Goal: Task Accomplishment & Management: Manage account settings

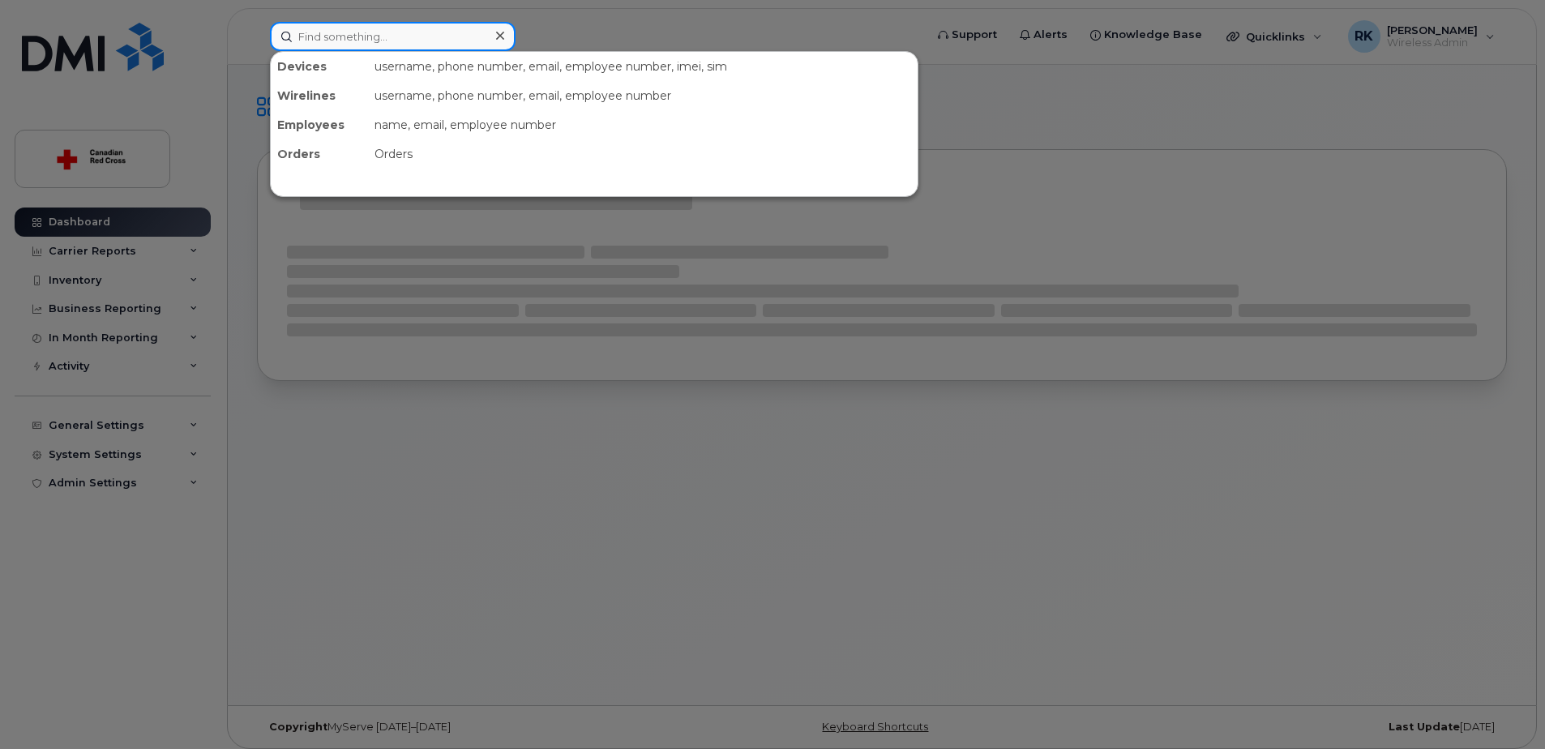
click at [379, 42] on input at bounding box center [393, 36] width 246 height 29
paste input "[PHONE_NUMBER]"
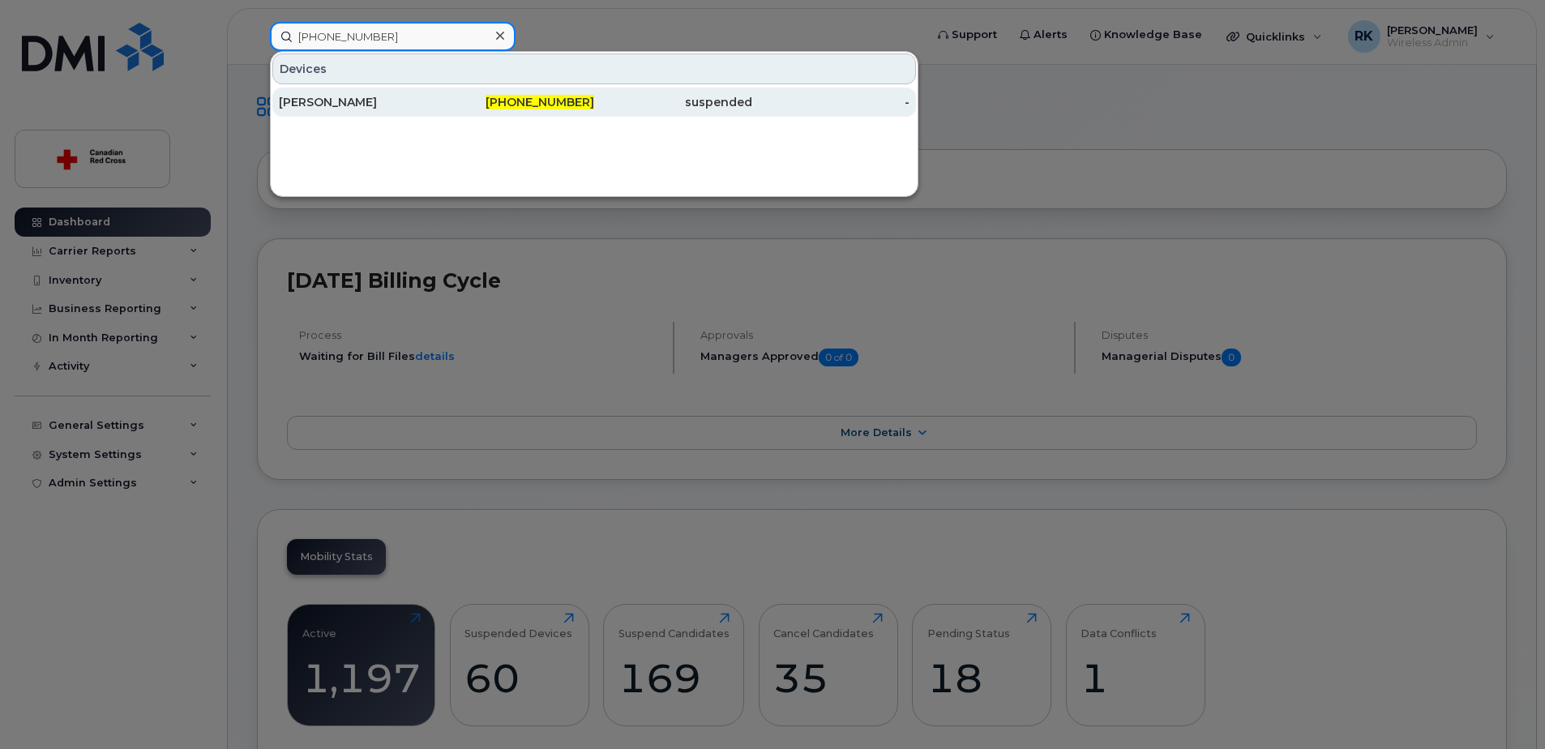
type input "[PHONE_NUMBER]"
click at [378, 91] on div "[PERSON_NAME]" at bounding box center [358, 102] width 158 height 29
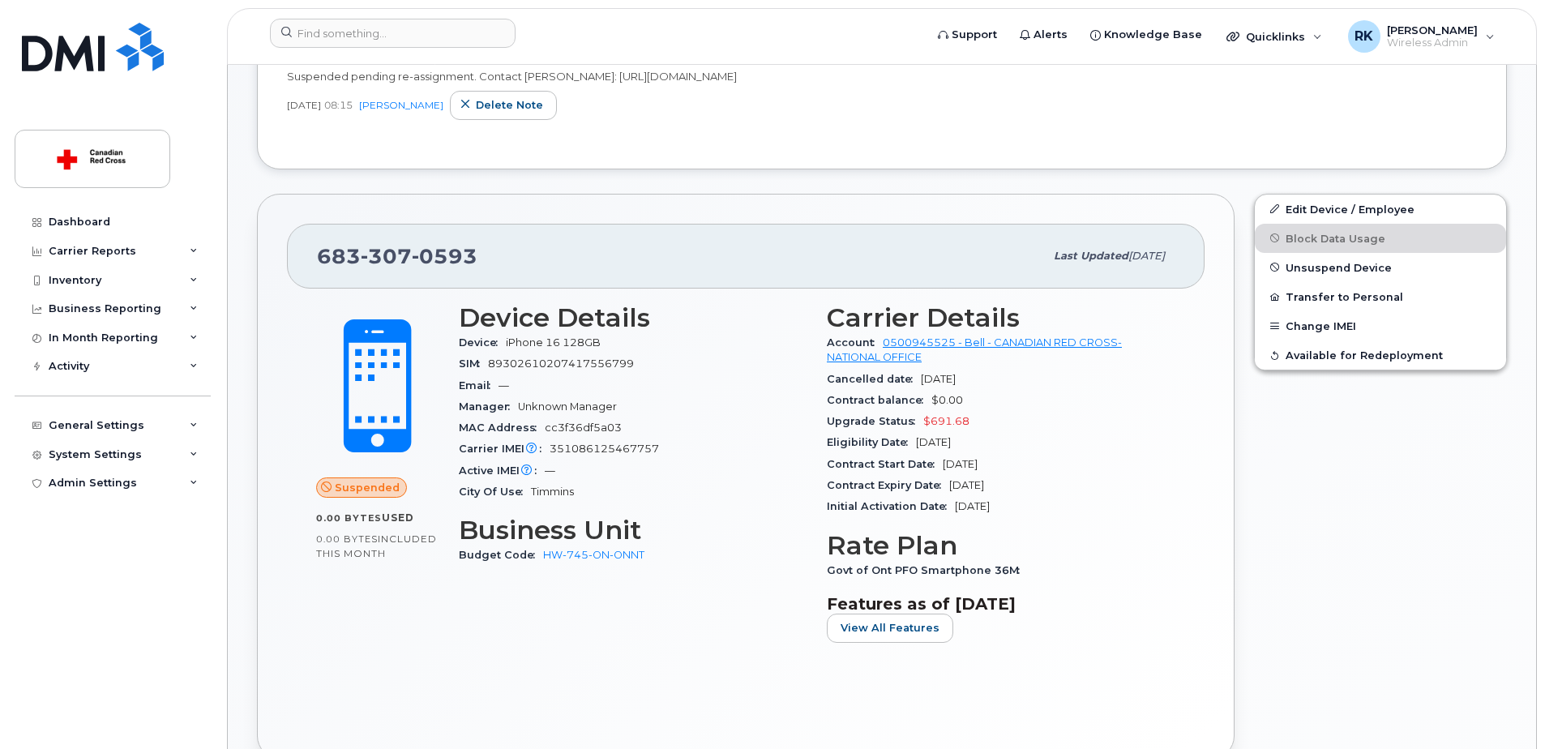
scroll to position [405, 0]
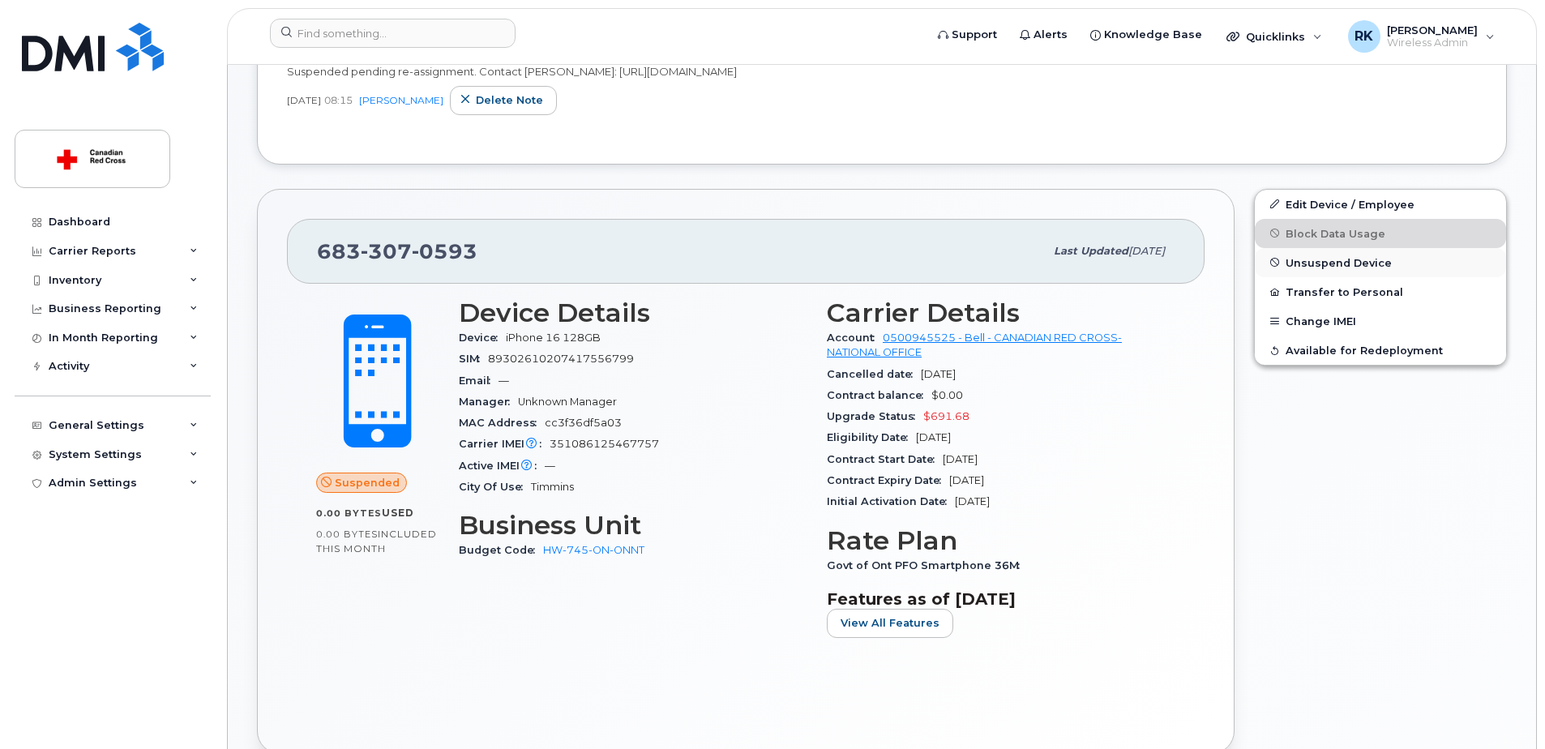
click at [1325, 263] on span "Unsuspend Device" at bounding box center [1339, 262] width 106 height 12
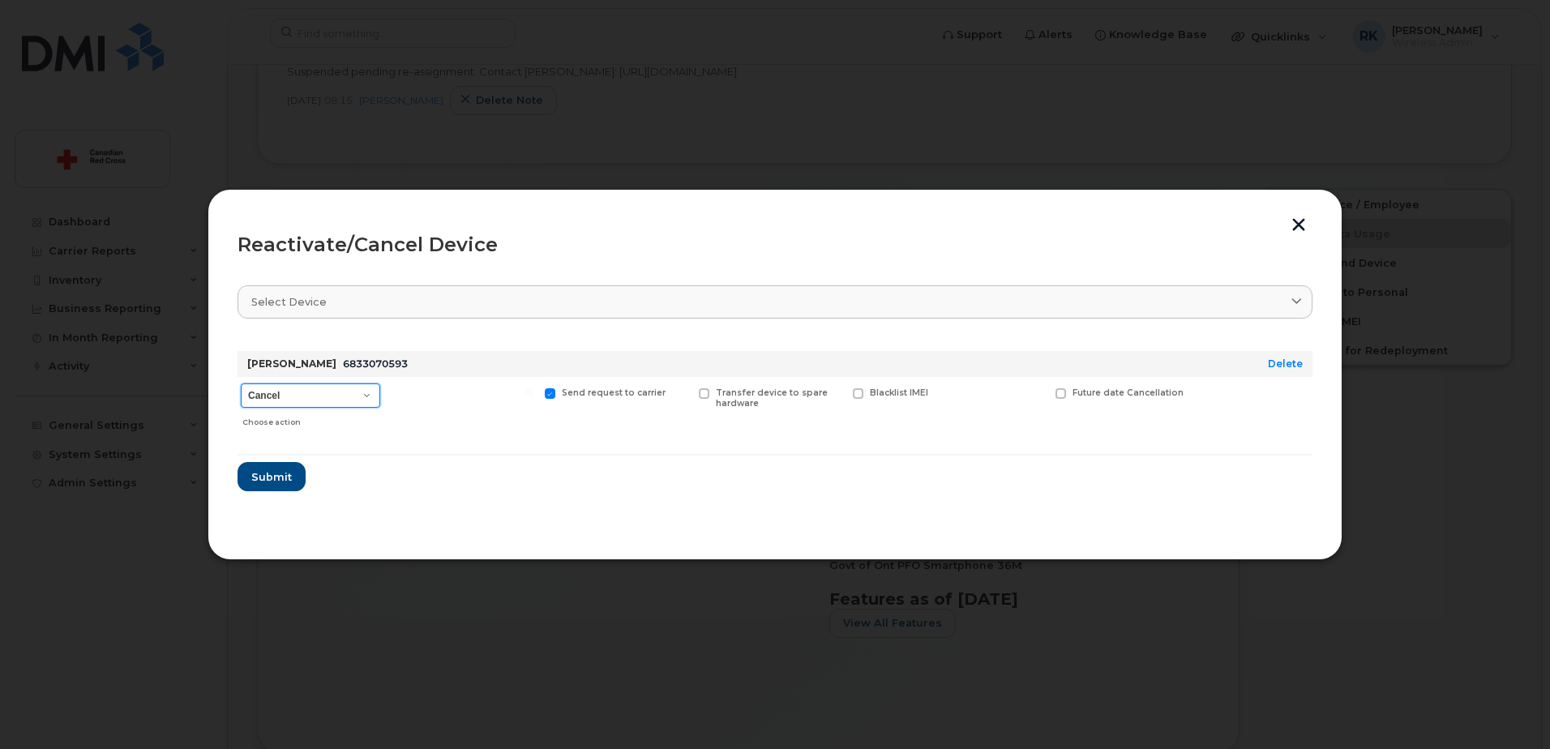
click at [268, 405] on select "Cancel Suspend - Extend Suspension Reactivate" at bounding box center [310, 395] width 139 height 24
select select "[object Object]"
click at [241, 383] on select "Cancel Suspend - Extend Suspension Reactivate" at bounding box center [310, 395] width 139 height 24
click at [273, 475] on span "Submit" at bounding box center [271, 476] width 41 height 15
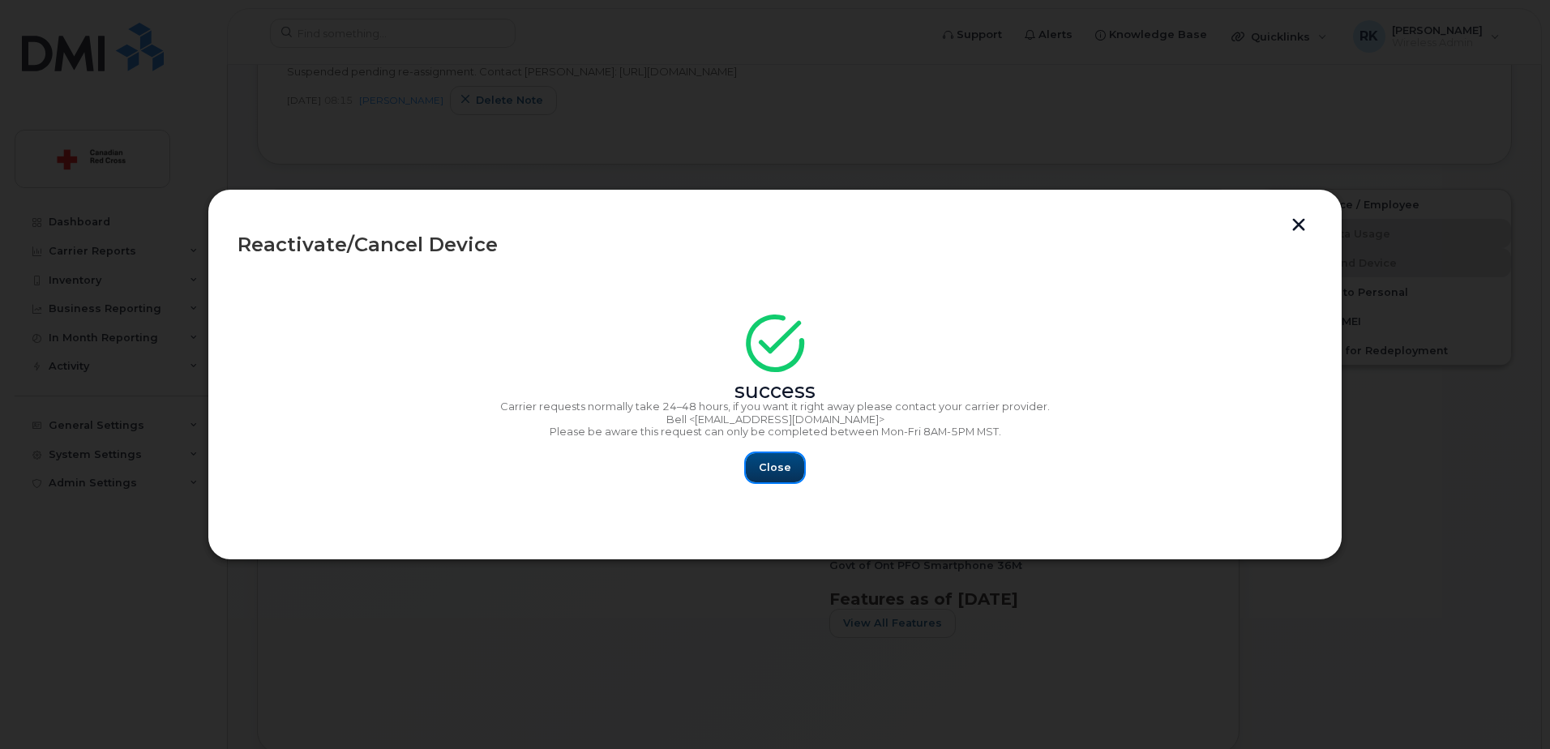
click at [768, 464] on span "Close" at bounding box center [775, 467] width 32 height 15
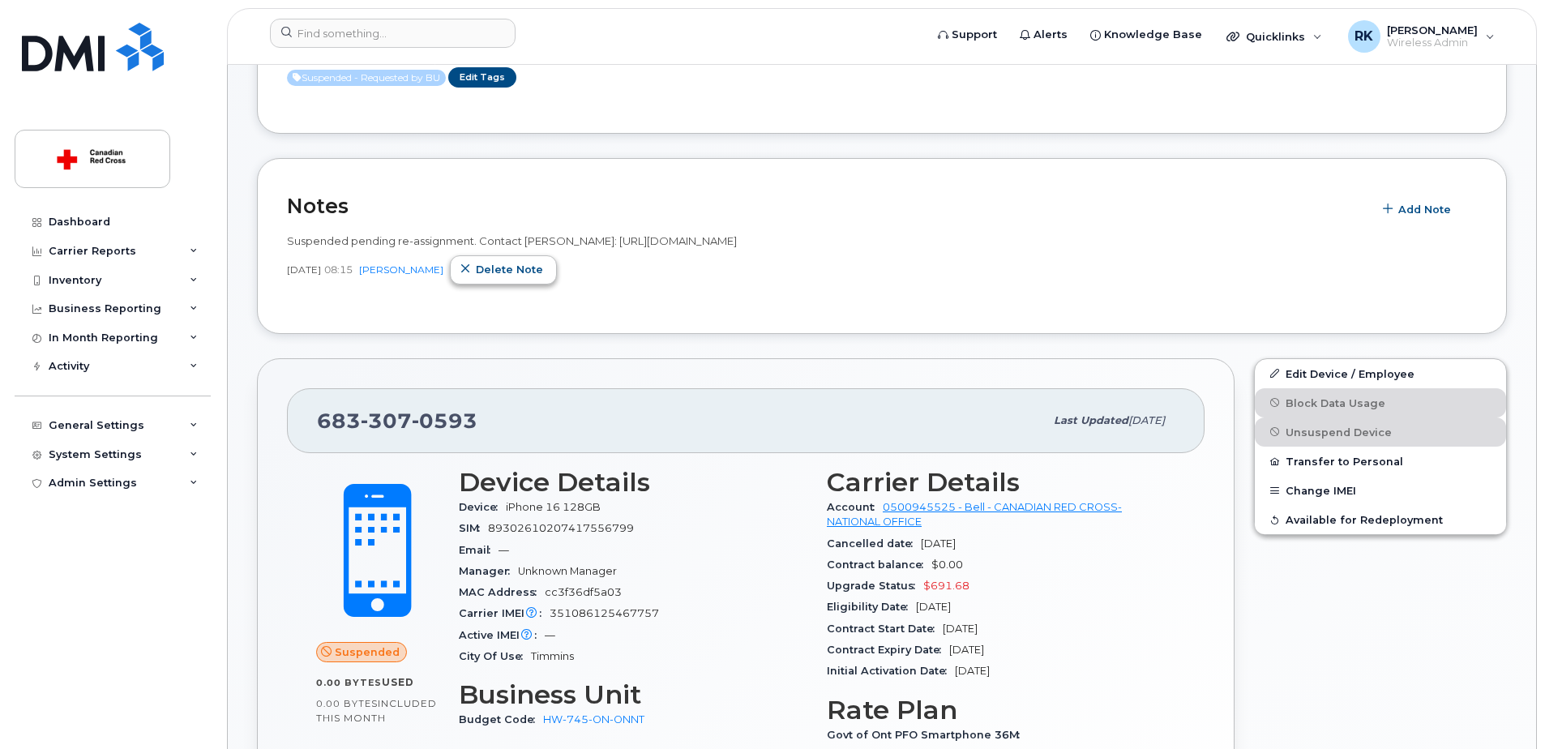
scroll to position [0, 0]
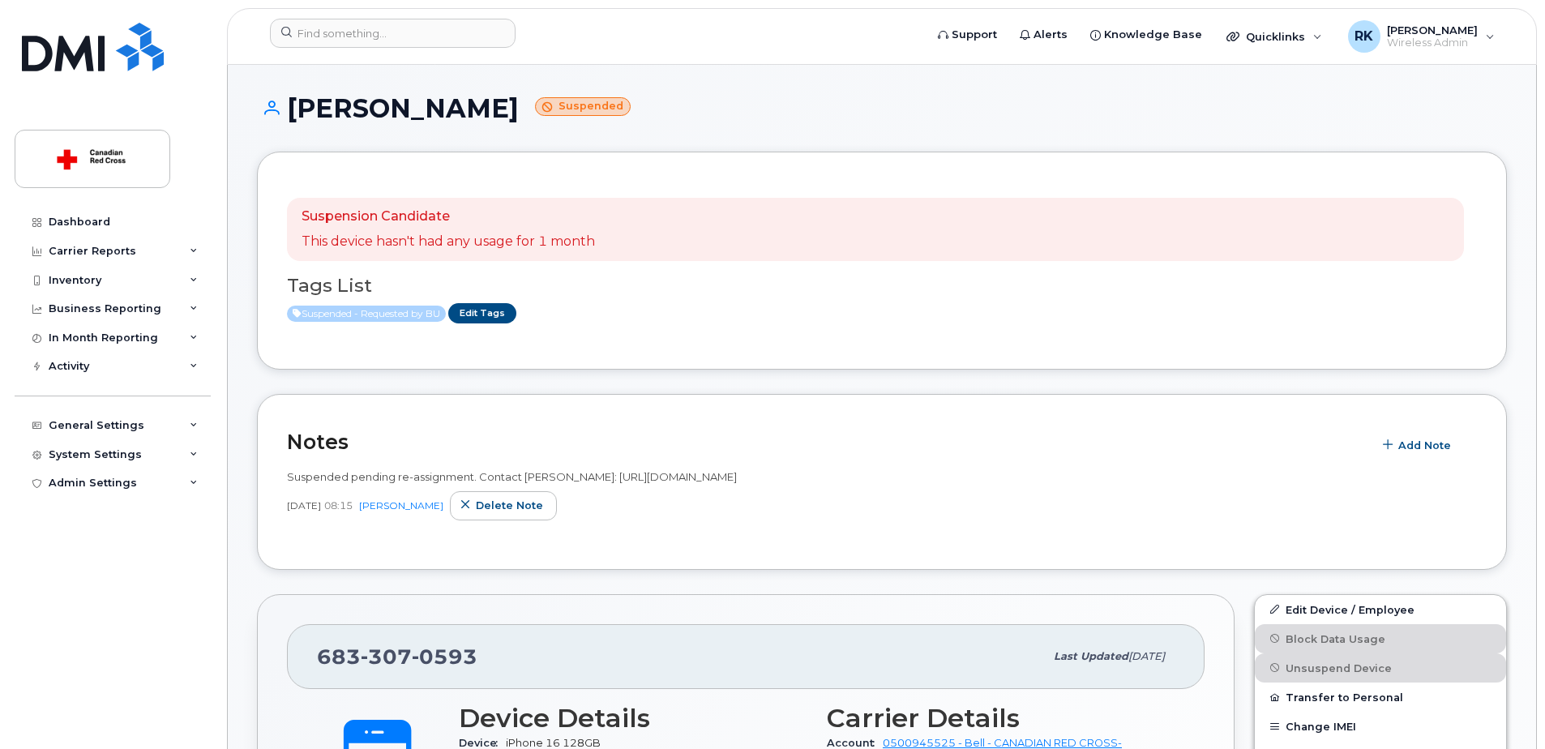
click at [318, 105] on h1 "Sharon Kippers Suspended" at bounding box center [882, 108] width 1250 height 28
copy h1 "[PERSON_NAME]"
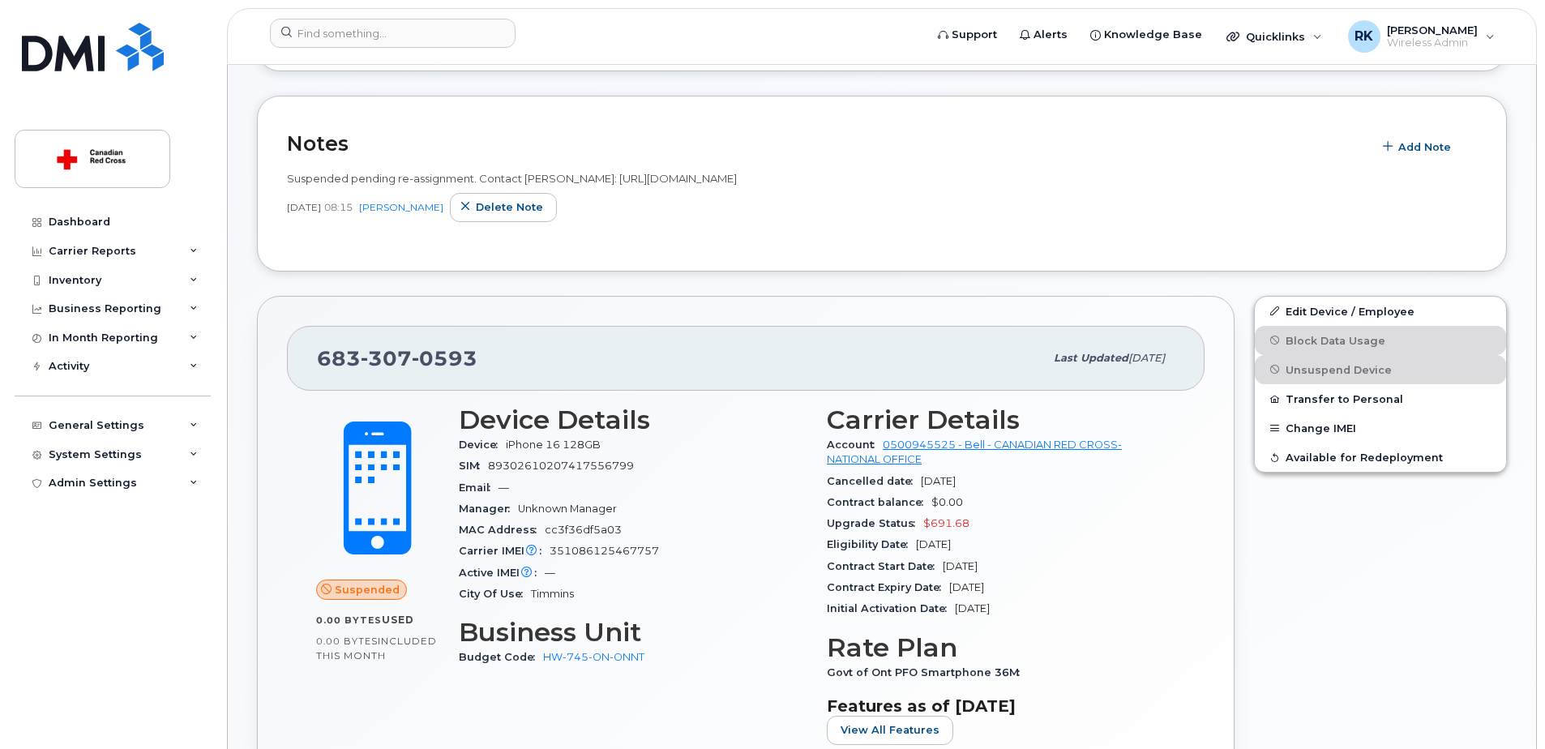
scroll to position [324, 0]
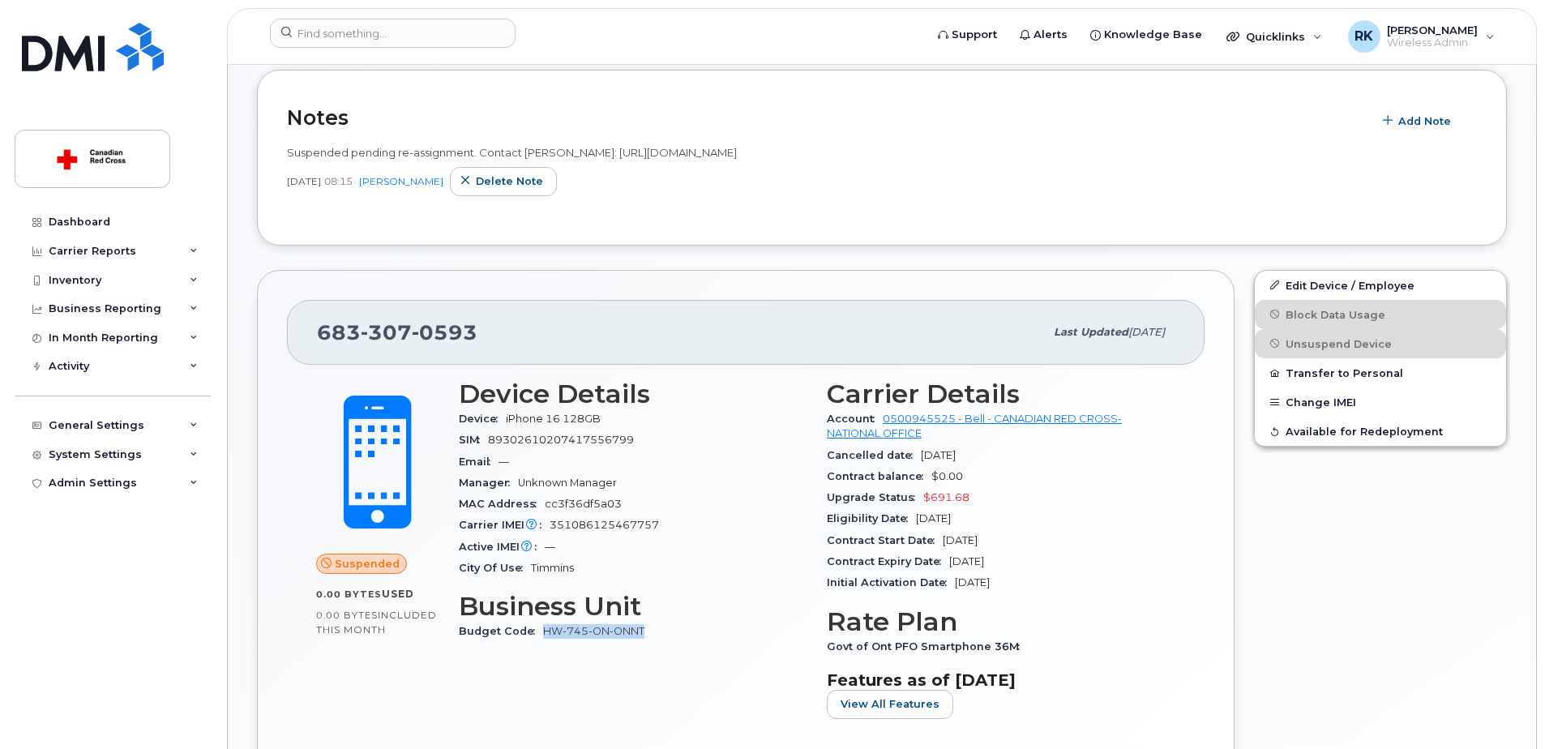
drag, startPoint x: 646, startPoint y: 632, endPoint x: 545, endPoint y: 636, distance: 101.4
click at [545, 636] on div "Budget Code HW-745-ON-ONNT" at bounding box center [633, 631] width 349 height 21
copy link "HW-745-ON-ONNT"
click at [1321, 285] on link "Edit Device / Employee" at bounding box center [1380, 285] width 251 height 29
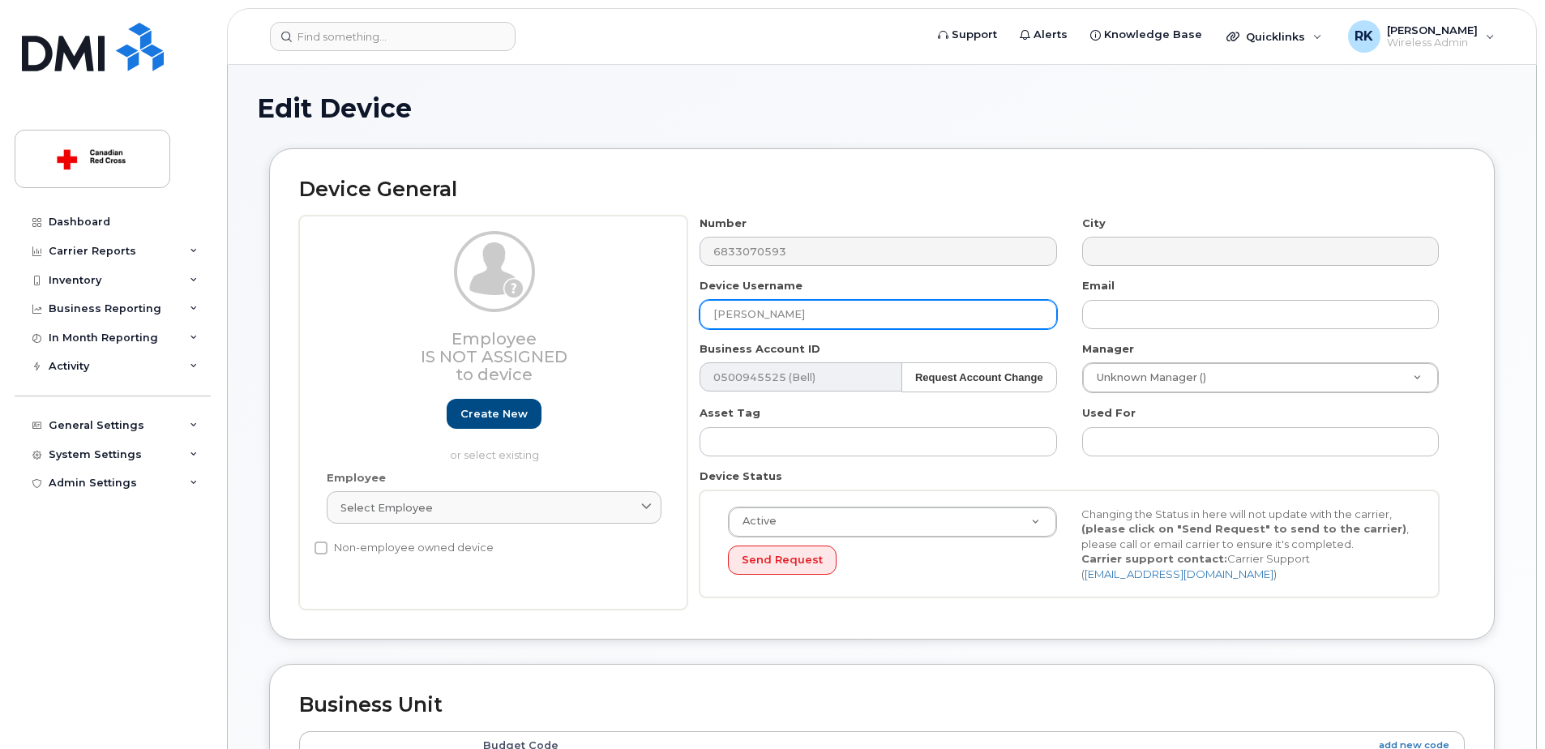
drag, startPoint x: 826, startPoint y: 317, endPoint x: 546, endPoint y: 345, distance: 281.9
click at [546, 344] on div "Employee Is not assigned to device Create new or select existing Employee Selec…" at bounding box center [882, 413] width 1166 height 395
paste input "Melanie Deschatelet"
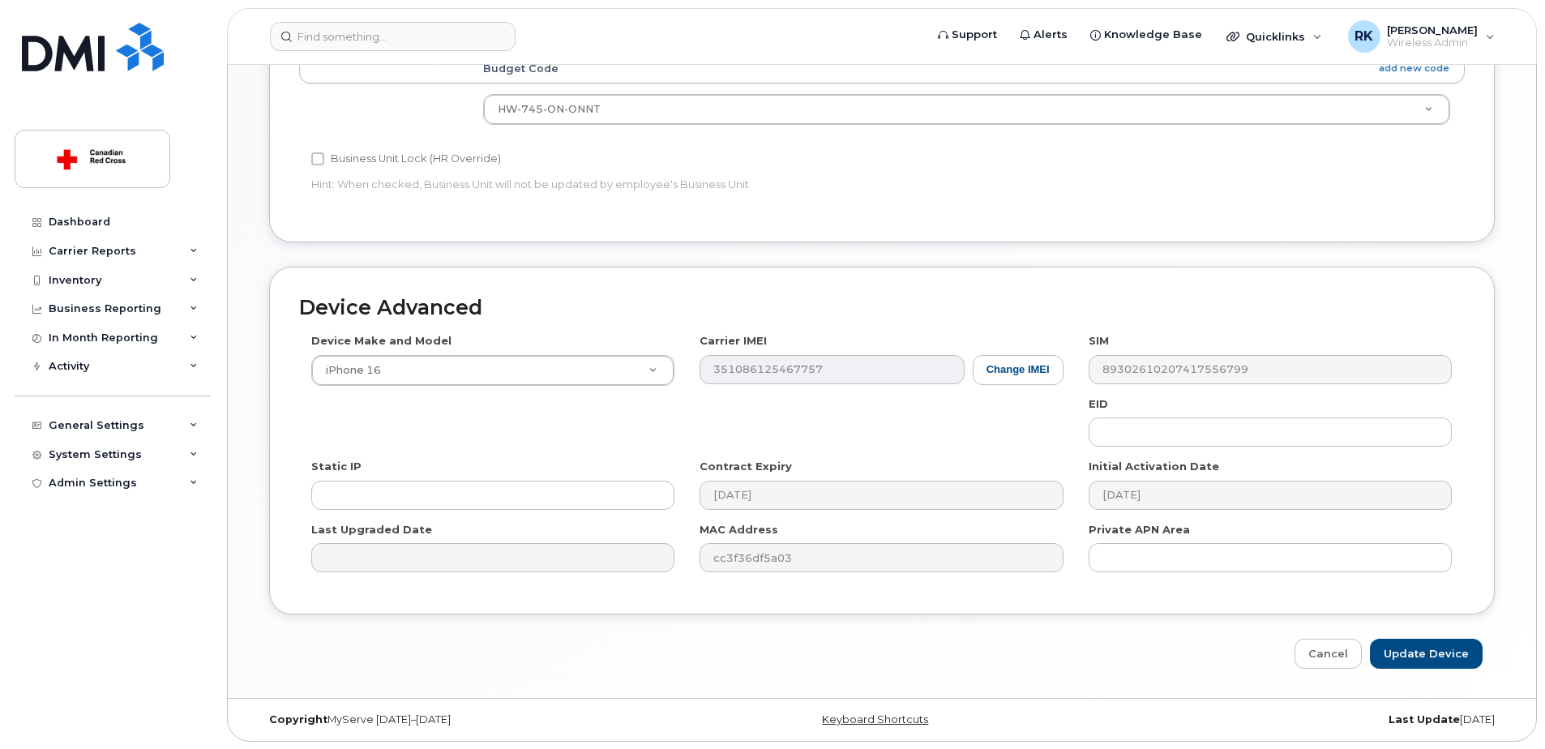
scroll to position [678, 0]
type input "Melanie Deschatelets"
click at [1434, 654] on input "Update Device" at bounding box center [1426, 653] width 113 height 30
type input "Saving..."
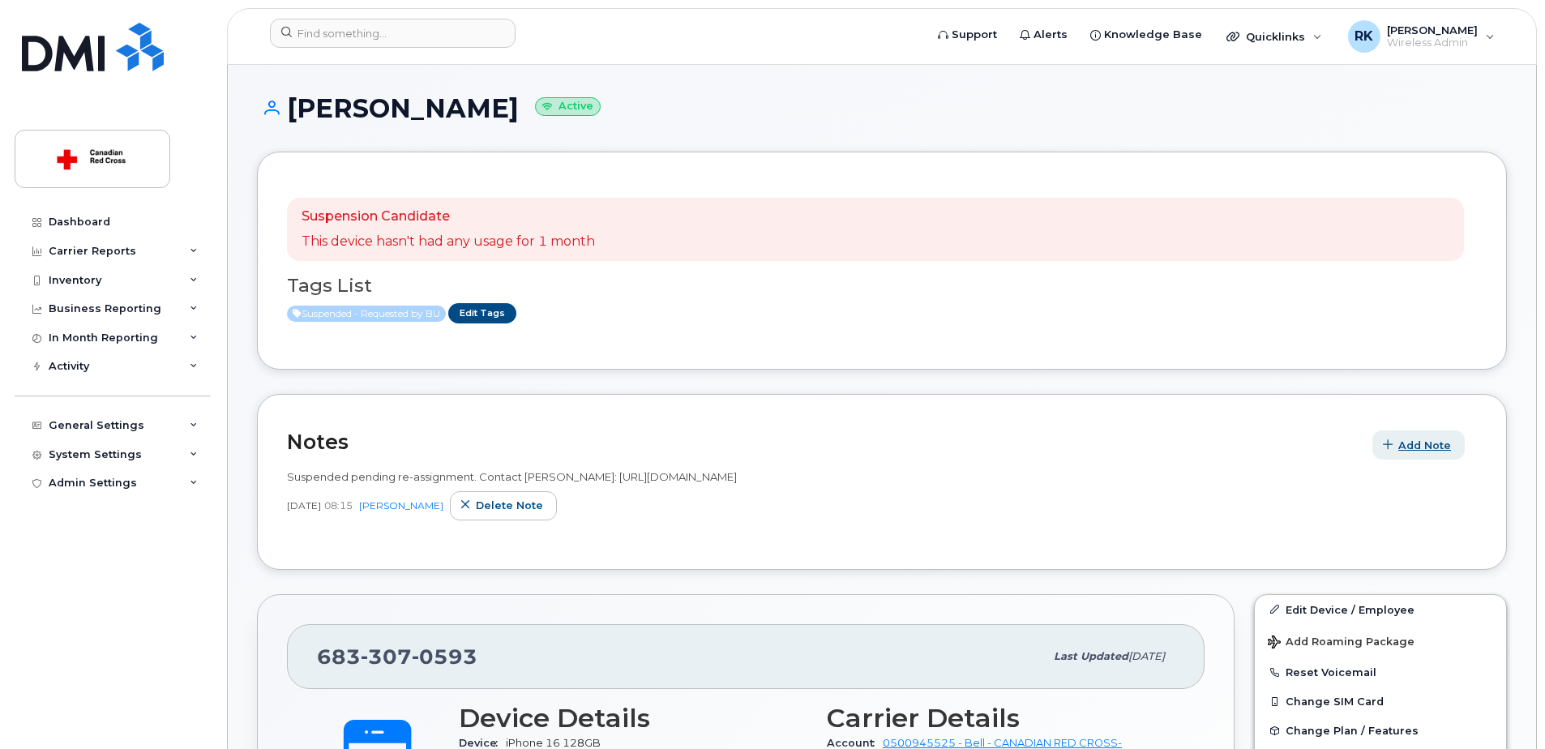
click at [1403, 444] on span "Add Note" at bounding box center [1424, 445] width 53 height 15
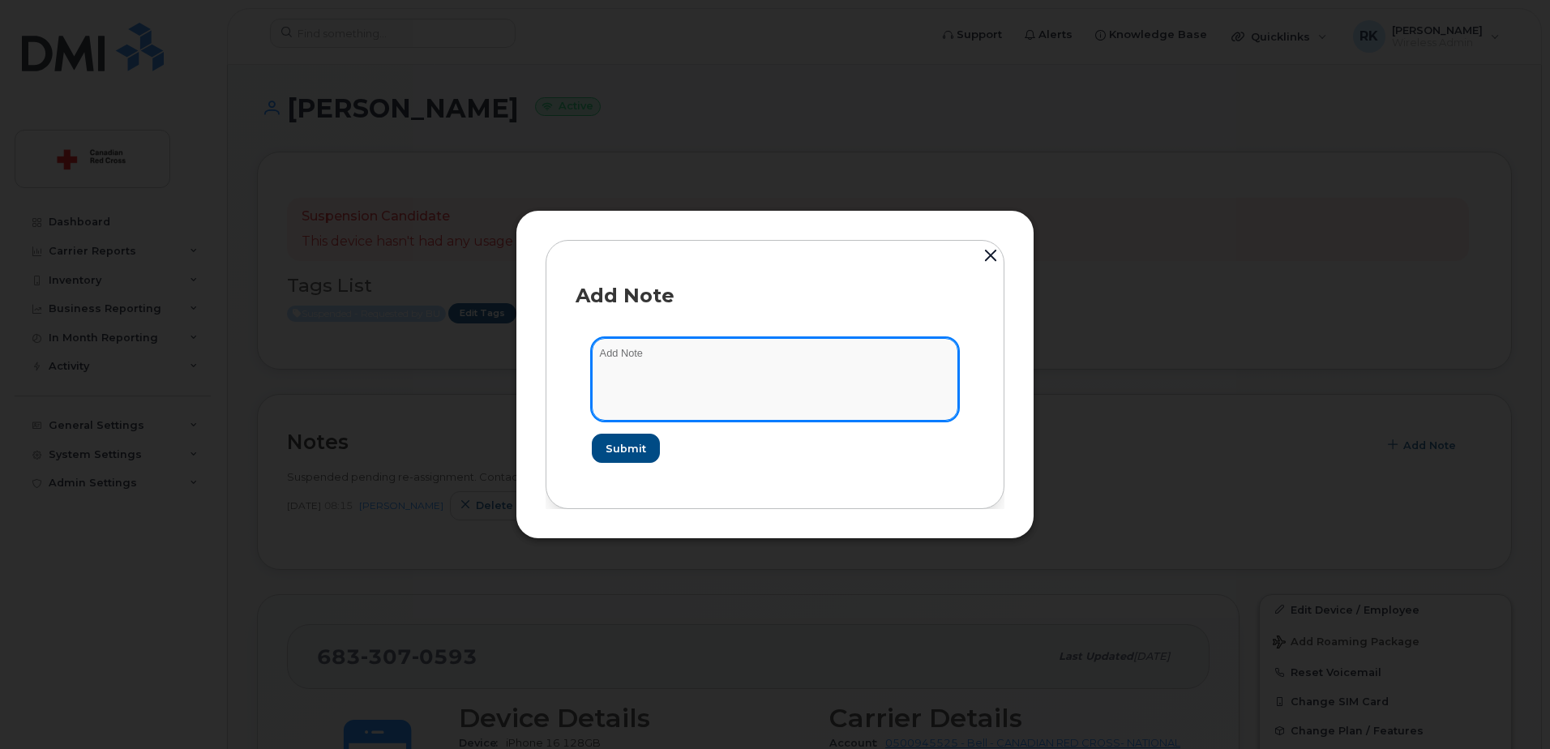
click at [615, 361] on textarea at bounding box center [775, 379] width 366 height 83
click at [726, 360] on textarea "Reactivated -" at bounding box center [775, 379] width 366 height 83
paste textarea "https://crcssupport.atlassian.net/browse/IS-164418"
type textarea "Reactivated - https://crcssupport.atlassian.net/browse/IS-164418"
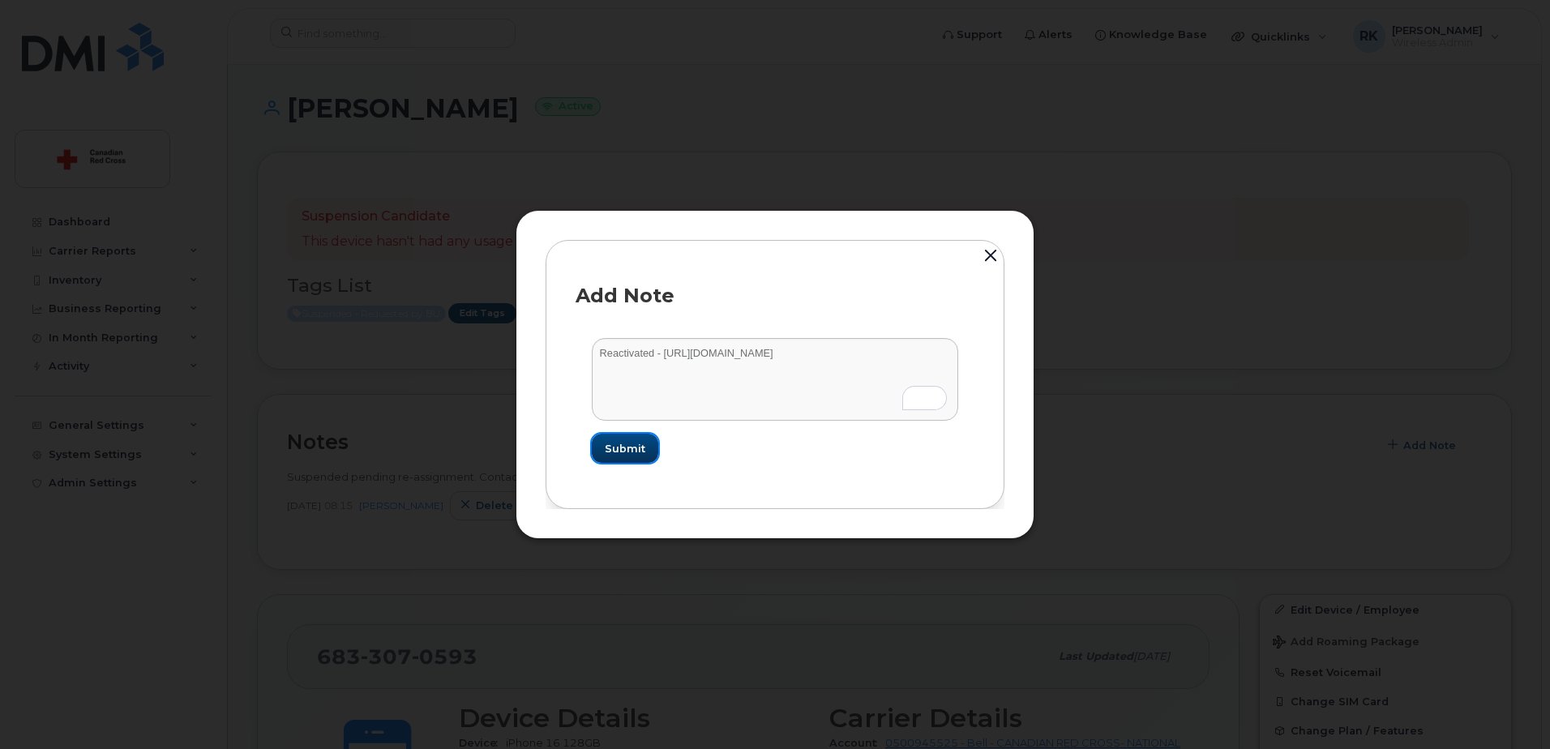
click at [636, 441] on span "Submit" at bounding box center [625, 448] width 41 height 15
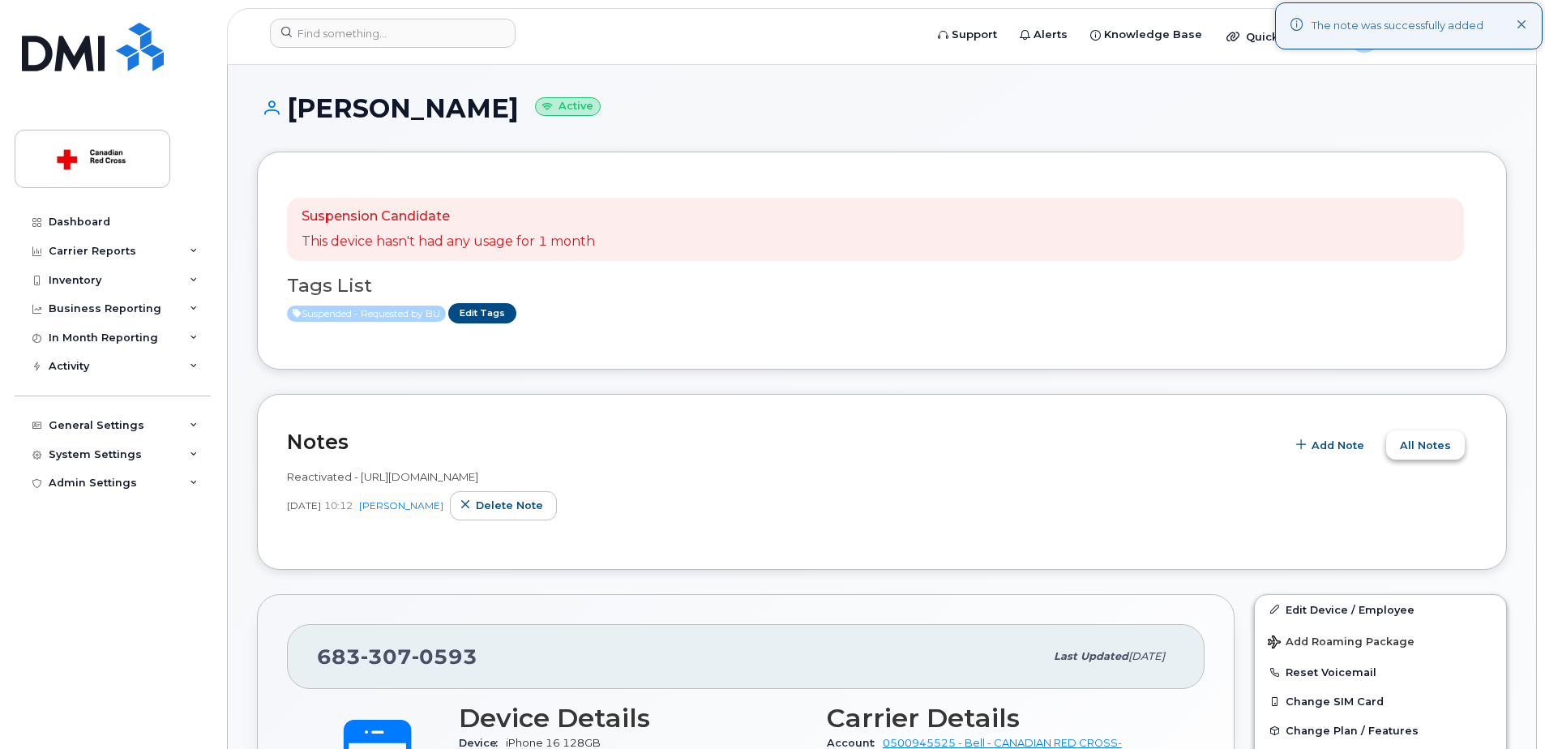
click at [1433, 450] on span "All Notes" at bounding box center [1425, 445] width 51 height 15
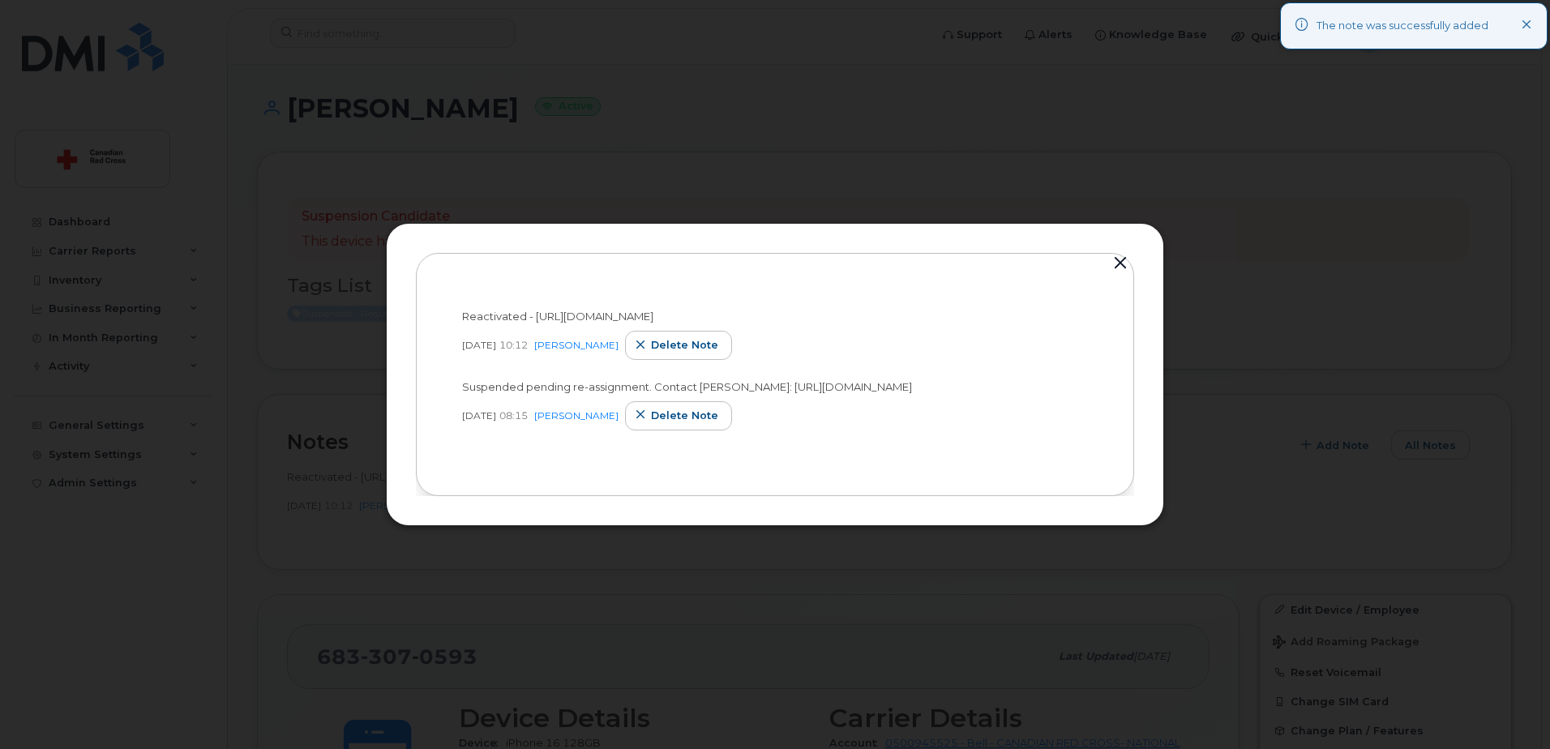
click at [1118, 257] on button "button" at bounding box center [1120, 263] width 24 height 23
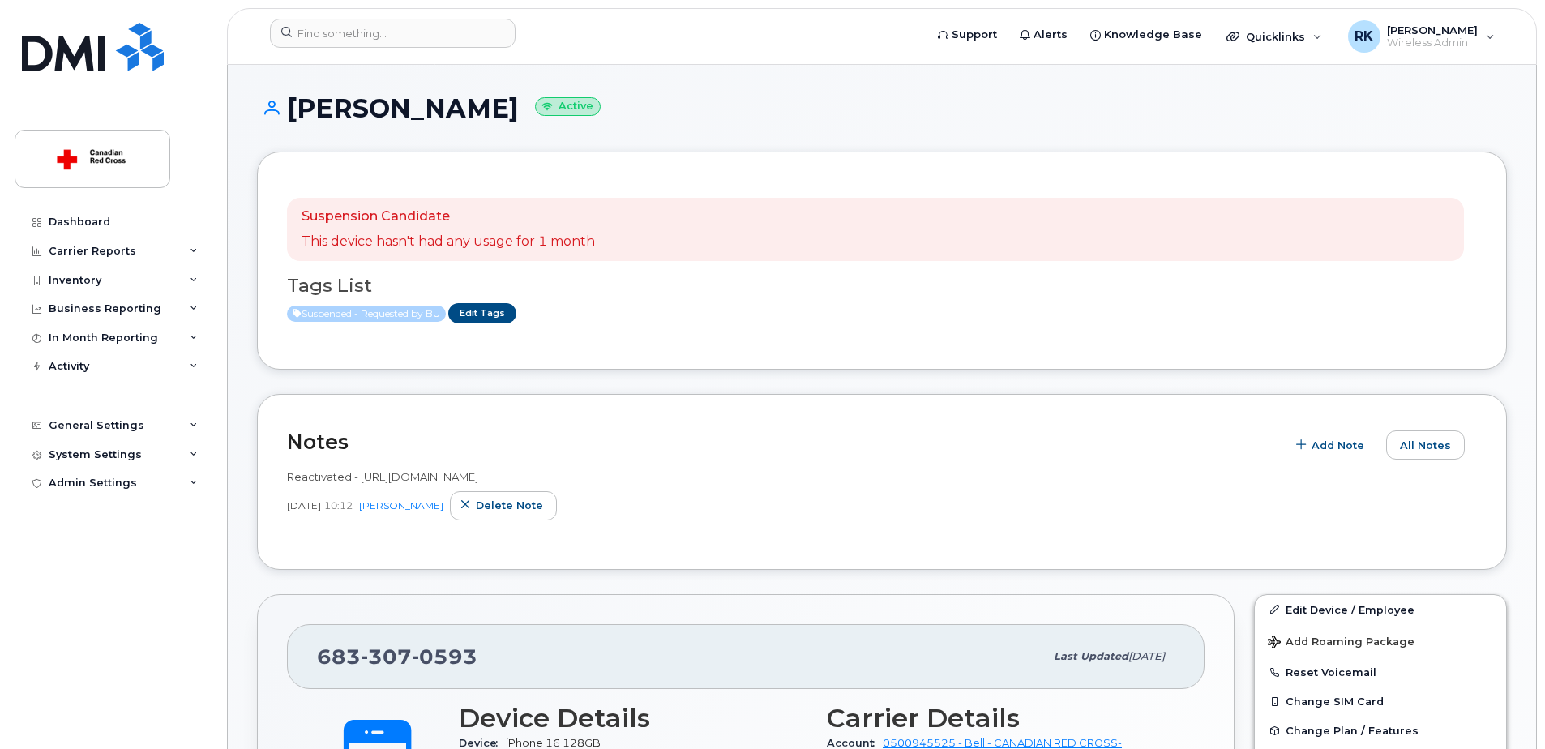
scroll to position [81, 0]
